Goal: Task Accomplishment & Management: Manage account settings

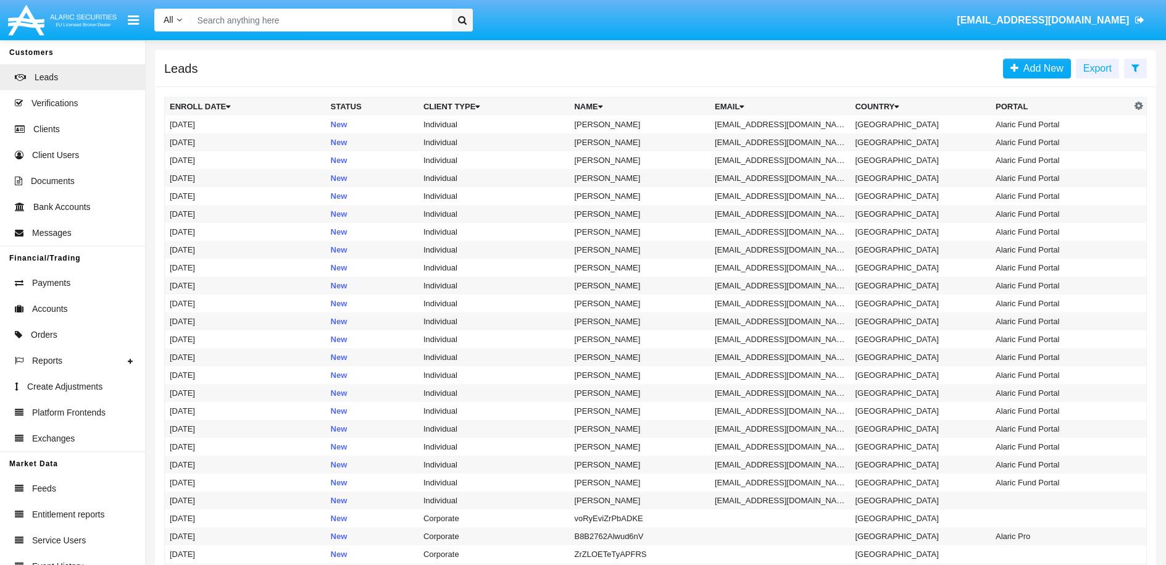
click at [386, 1] on nav "All All Name Email Account [EMAIL_ADDRESS][DOMAIN_NAME]" at bounding box center [583, 20] width 1166 height 40
click at [368, 20] on input "Search" at bounding box center [319, 20] width 257 height 23
paste input "[EMAIL_ADDRESS][DOMAIN_NAME]"
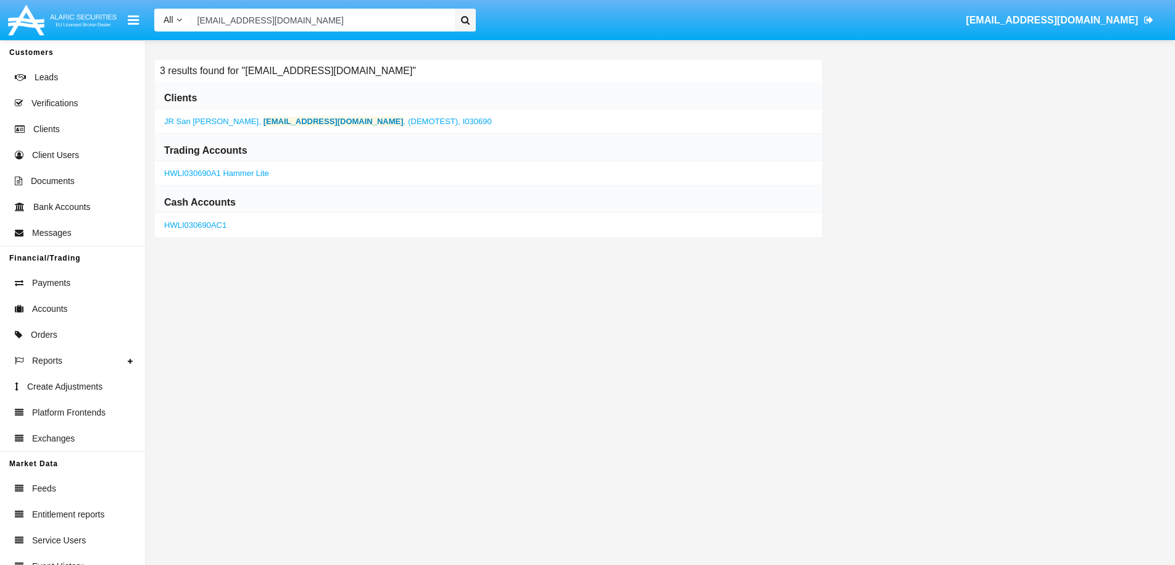
type input "[EMAIL_ADDRESS][DOMAIN_NAME]"
click at [291, 119] on b "[EMAIL_ADDRESS][DOMAIN_NAME]" at bounding box center [334, 121] width 140 height 9
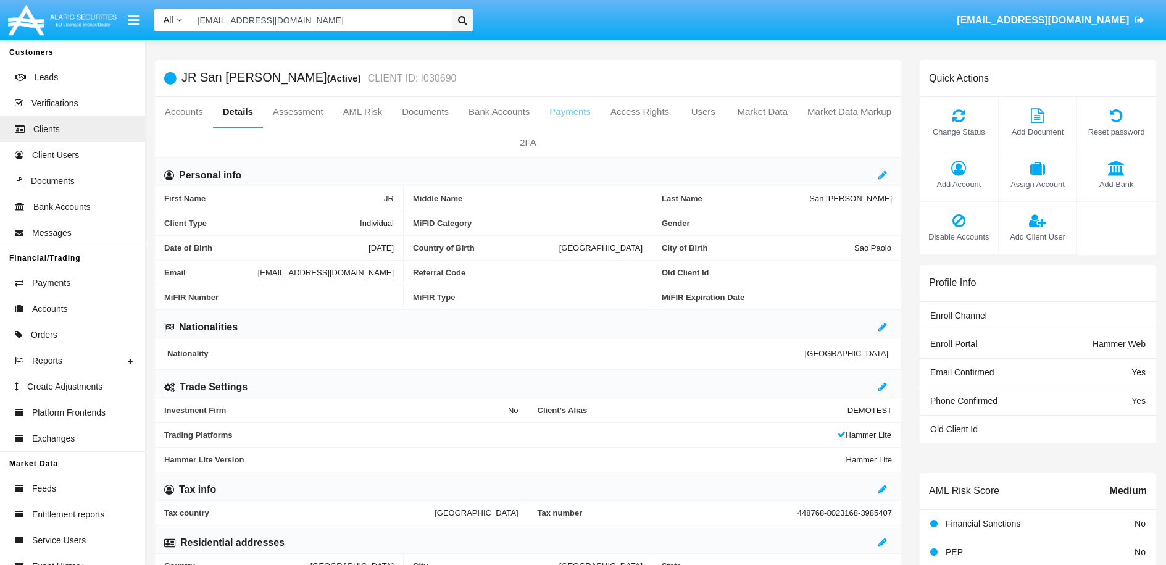
click at [601, 116] on link "Payments" at bounding box center [570, 112] width 61 height 30
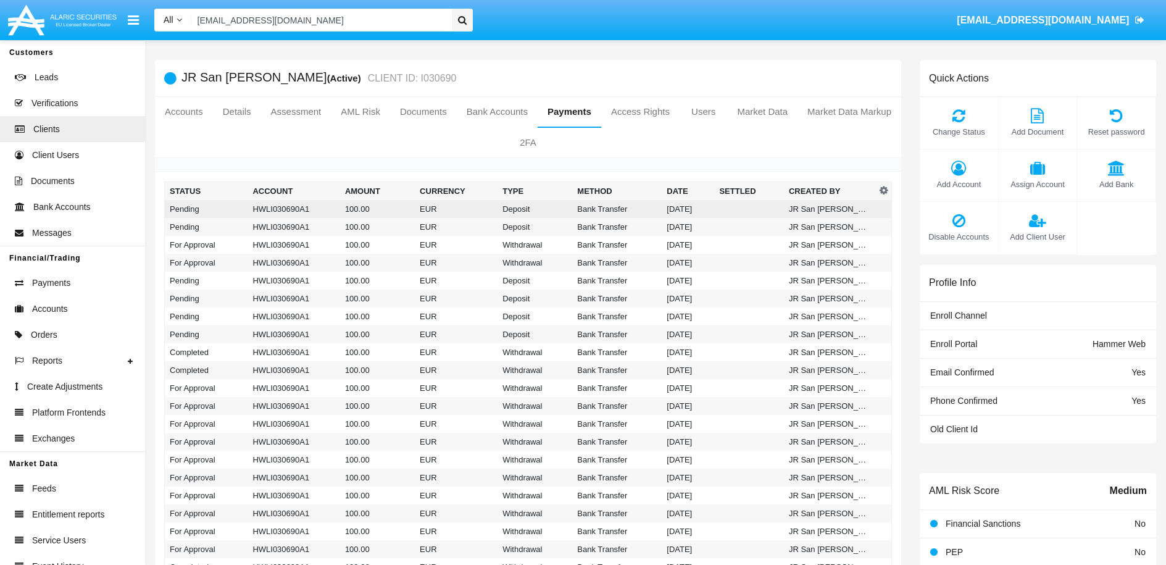
click at [486, 205] on td "EUR" at bounding box center [456, 209] width 83 height 18
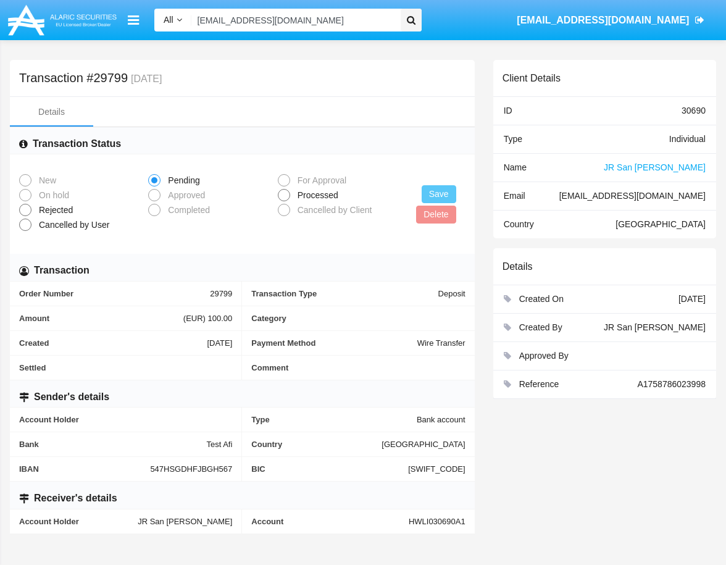
click at [283, 195] on span at bounding box center [284, 195] width 12 height 12
click at [283, 201] on input "Processed" at bounding box center [283, 201] width 1 height 1
radio input "true"
click at [448, 191] on button "Save" at bounding box center [439, 194] width 35 height 18
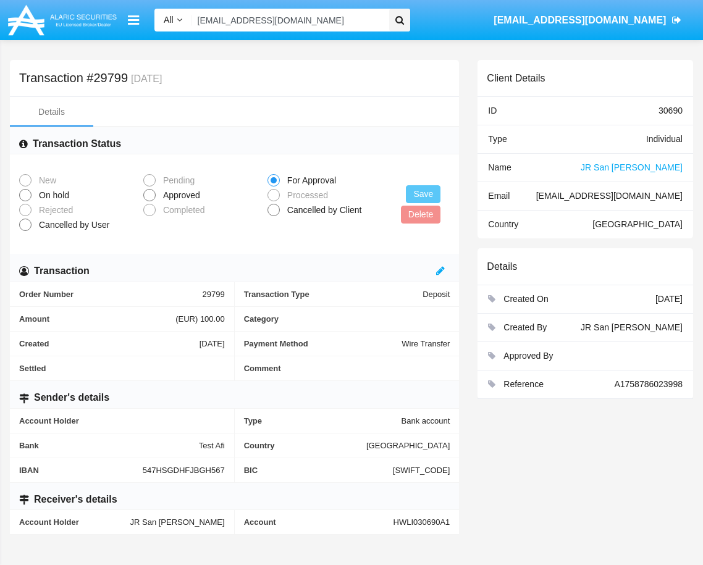
click at [149, 199] on span at bounding box center [149, 195] width 12 height 12
click at [149, 201] on input "Approved" at bounding box center [149, 201] width 1 height 1
radio input "true"
click at [418, 193] on button "Save" at bounding box center [423, 194] width 35 height 18
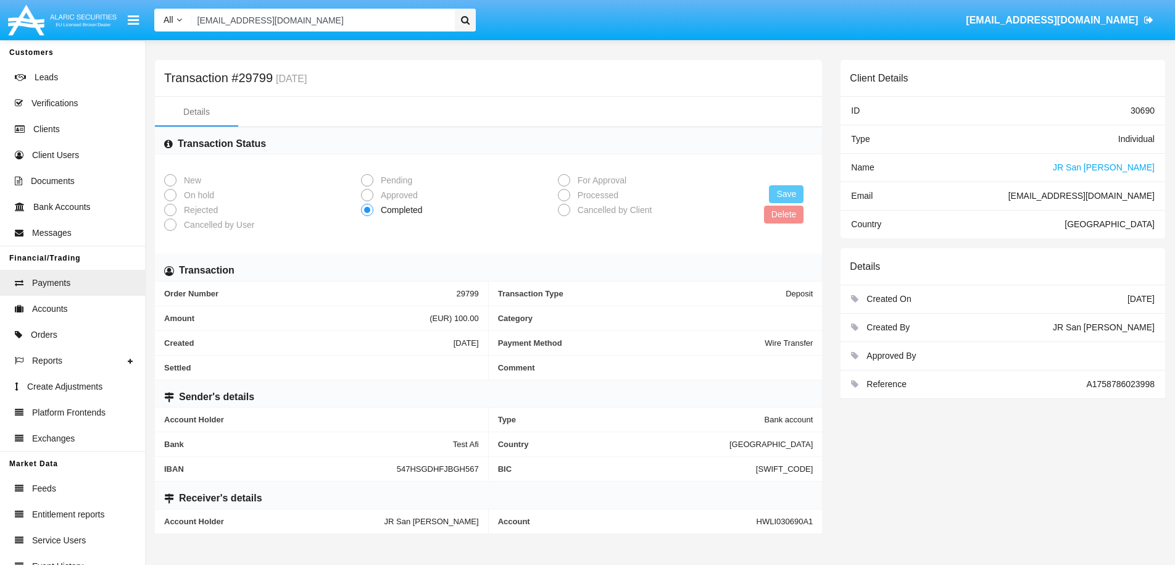
drag, startPoint x: 1058, startPoint y: 193, endPoint x: 1179, endPoint y: 202, distance: 121.4
click at [1166, 202] on html "All All Name Email Account [EMAIL_ADDRESS][DOMAIN_NAME] [DOMAIN_NAME][EMAIL_ADD…" at bounding box center [587, 282] width 1175 height 565
copy div "[EMAIL_ADDRESS][DOMAIN_NAME]"
click at [1091, 383] on span "A1758786023998" at bounding box center [1121, 384] width 69 height 10
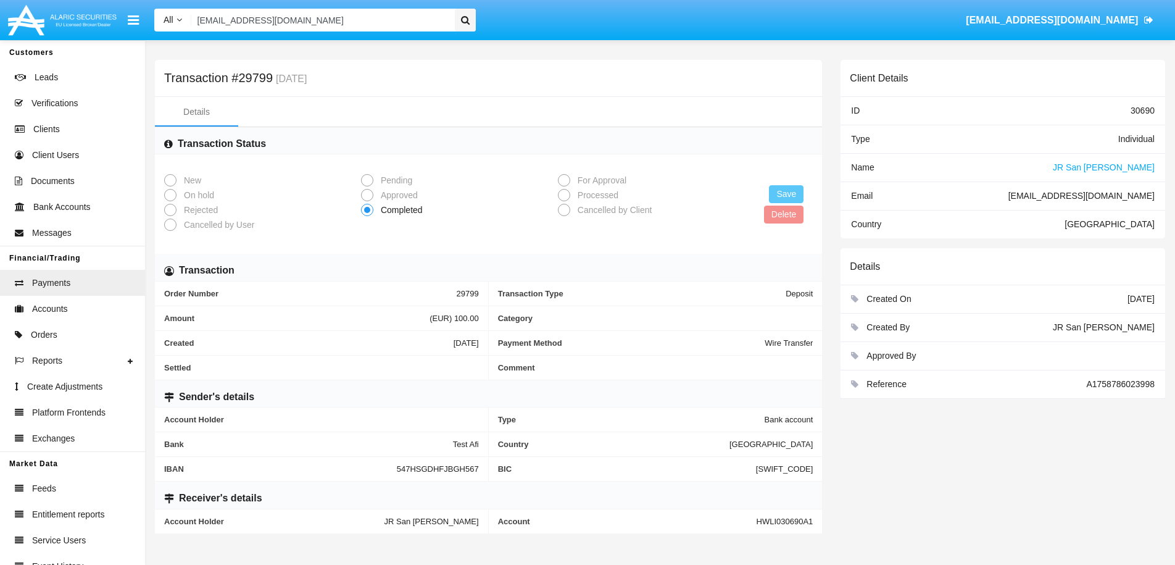
copy span "A1758786023998"
